Goal: Navigation & Orientation: Understand site structure

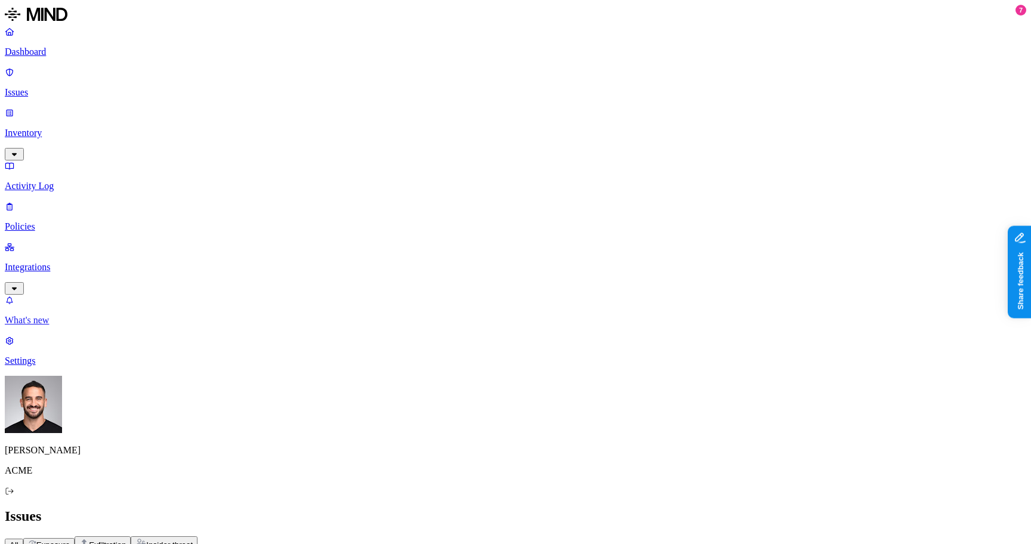
click at [87, 326] on p "What's new" at bounding box center [515, 320] width 1021 height 11
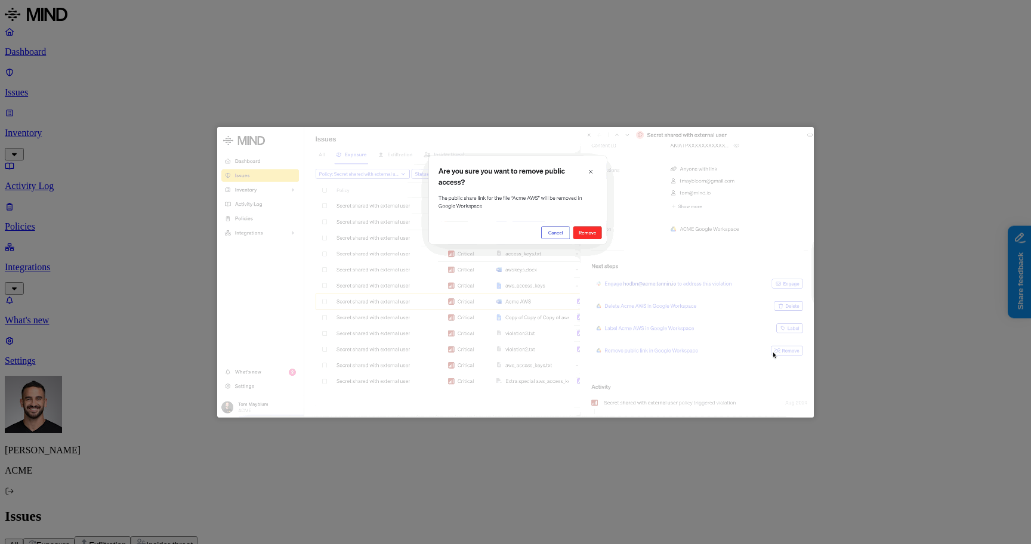
click at [782, 191] on img at bounding box center [515, 272] width 597 height 291
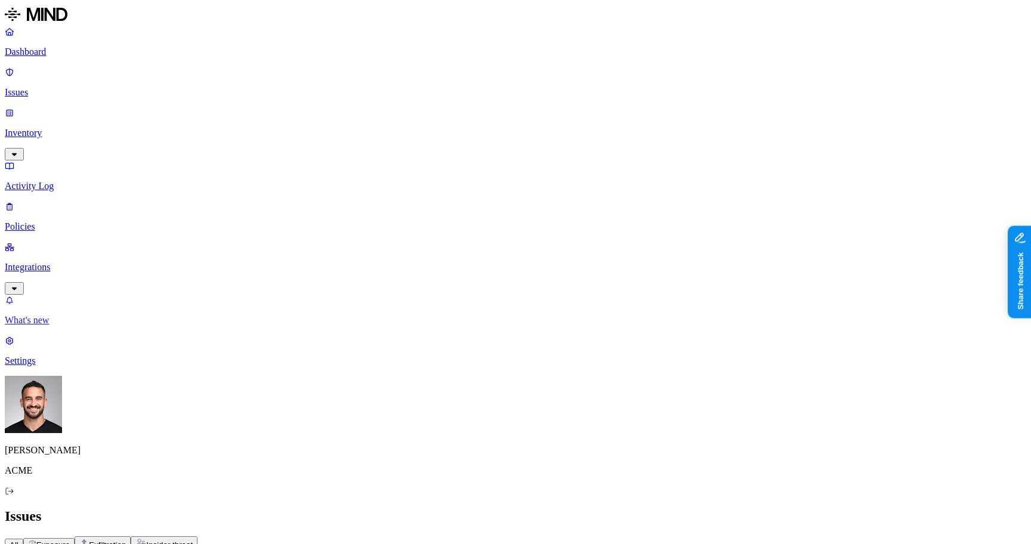
click at [75, 326] on p "What's new" at bounding box center [515, 320] width 1021 height 11
click at [50, 57] on link "Dashboard" at bounding box center [515, 41] width 1021 height 31
click at [45, 536] on img at bounding box center [37, 544] width 17 height 17
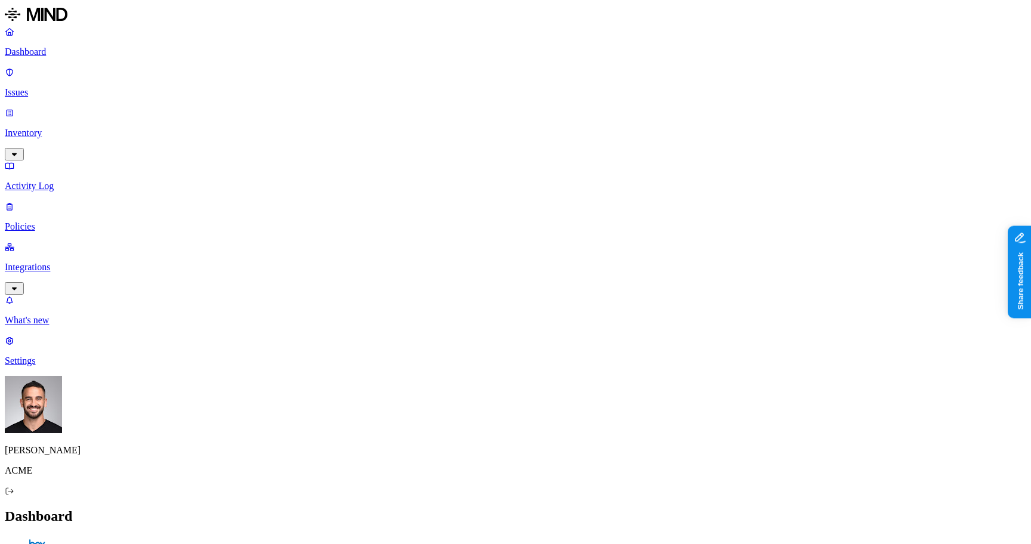
click at [66, 128] on p "Inventory" at bounding box center [515, 133] width 1021 height 11
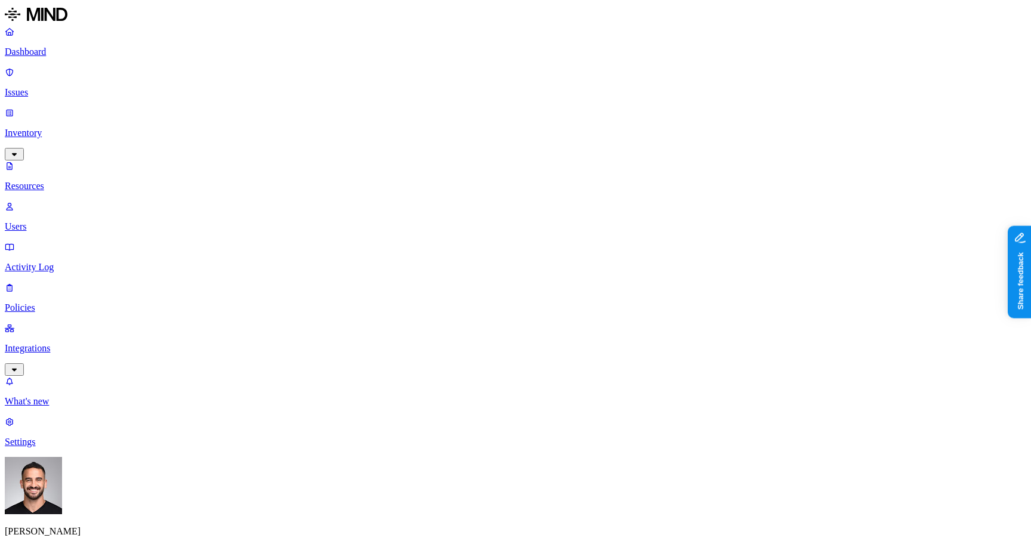
click at [69, 201] on link "Users" at bounding box center [515, 216] width 1021 height 31
click at [57, 242] on link "Activity Log" at bounding box center [515, 257] width 1021 height 31
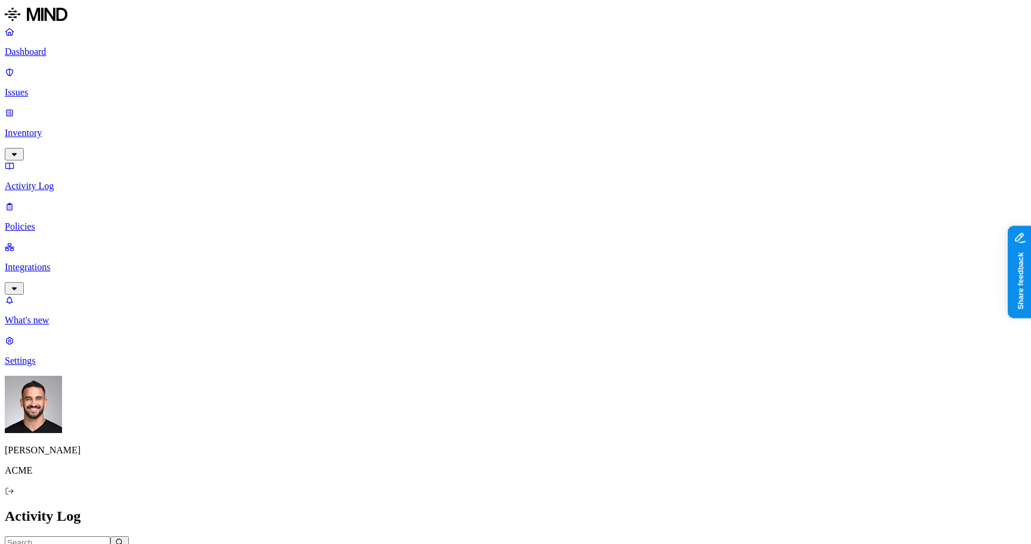
click at [53, 26] on link at bounding box center [515, 15] width 1021 height 21
